Goal: Task Accomplishment & Management: Use online tool/utility

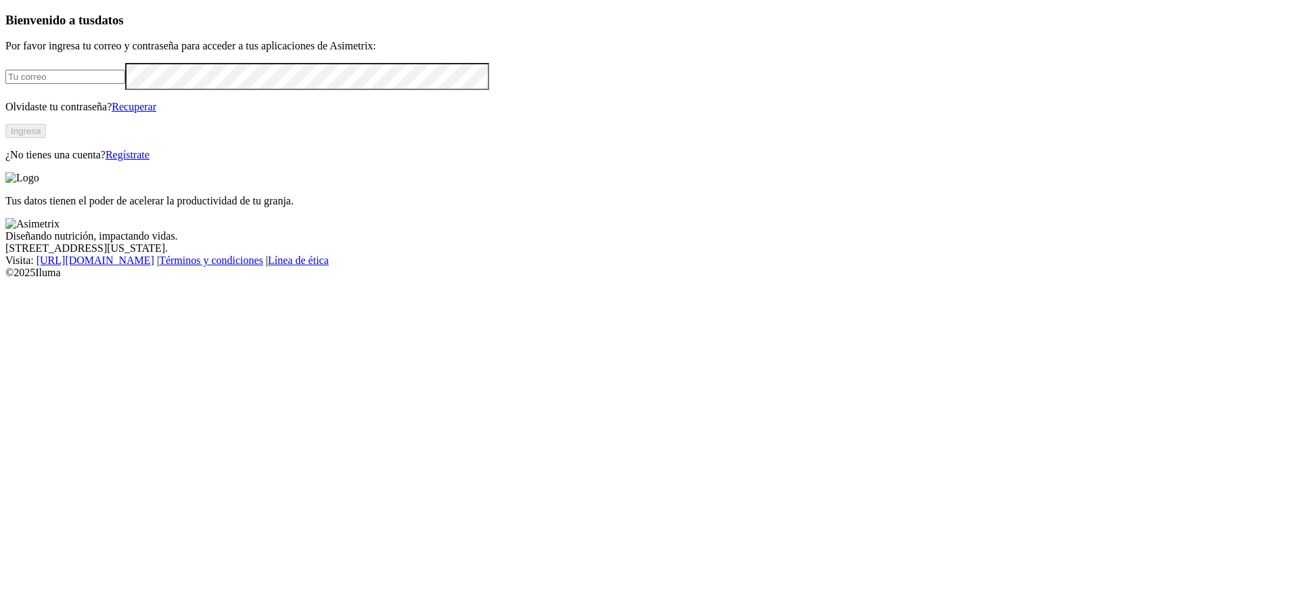
click at [125, 84] on input "email" at bounding box center [65, 77] width 120 height 14
type input "[PERSON_NAME][EMAIL_ADDRESS][PERSON_NAME][DOMAIN_NAME]"
click at [264, 89] on form "[PERSON_NAME][EMAIL_ADDRESS][PERSON_NAME][DOMAIN_NAME]" at bounding box center [649, 76] width 1288 height 26
click at [46, 138] on button "Ingresa" at bounding box center [25, 131] width 41 height 14
